Goal: Use online tool/utility: Utilize a website feature to perform a specific function

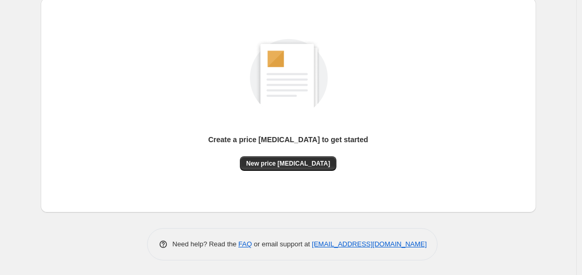
scroll to position [115, 0]
click at [294, 156] on button "New price [MEDICAL_DATA]" at bounding box center [288, 163] width 96 height 15
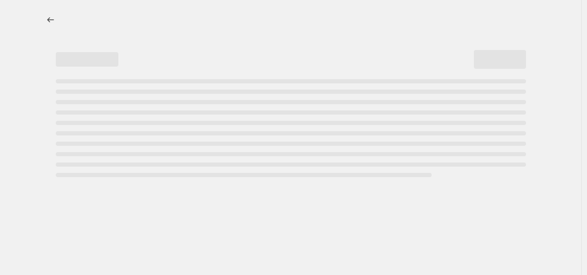
select select "percentage"
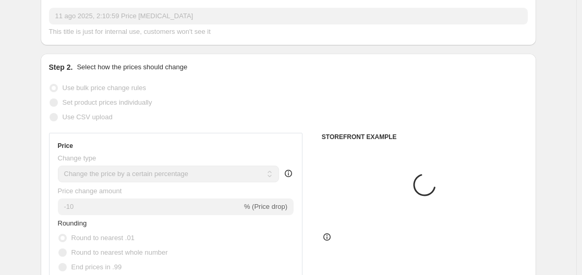
scroll to position [104, 0]
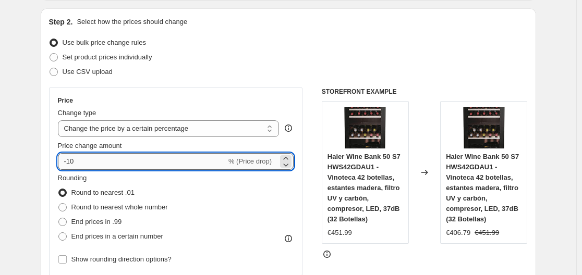
click at [177, 159] on input "-10" at bounding box center [142, 161] width 168 height 17
type input "-1"
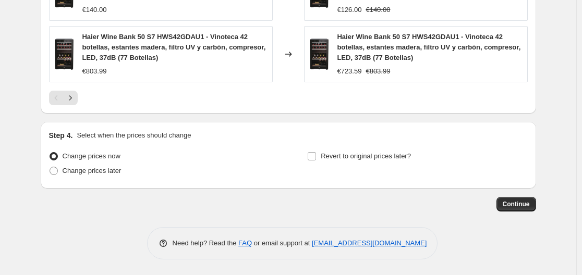
scroll to position [836, 0]
type input "-28"
click at [518, 203] on span "Continue" at bounding box center [516, 204] width 27 height 8
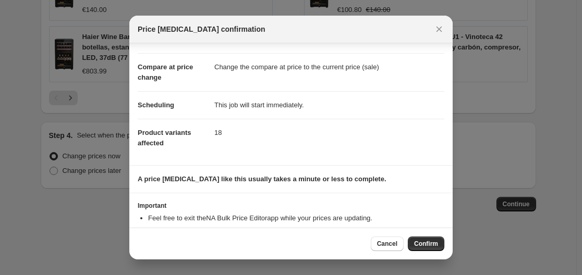
scroll to position [67, 0]
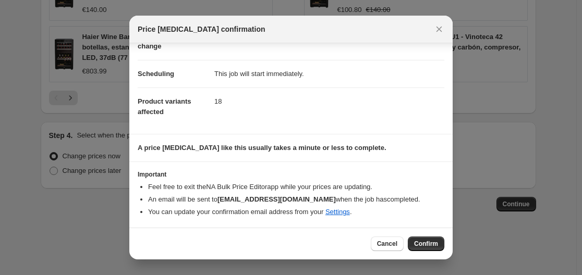
click at [450, 248] on div "Cancel Confirm" at bounding box center [290, 244] width 323 height 32
click at [431, 238] on div "Cancel Confirm" at bounding box center [290, 244] width 323 height 32
click at [431, 238] on button "Confirm" at bounding box center [426, 244] width 36 height 15
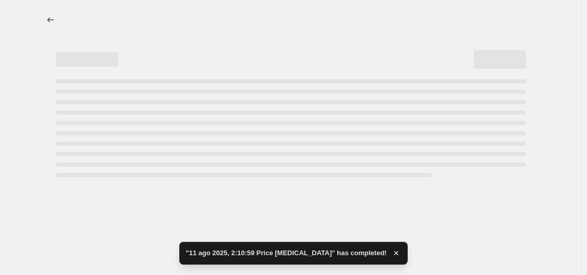
select select "percentage"
